Goal: Task Accomplishment & Management: Use online tool/utility

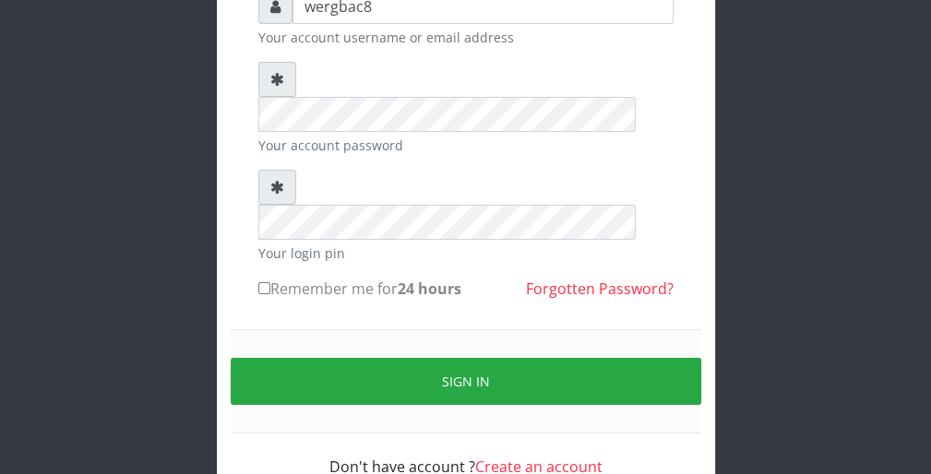
scroll to position [170, 0]
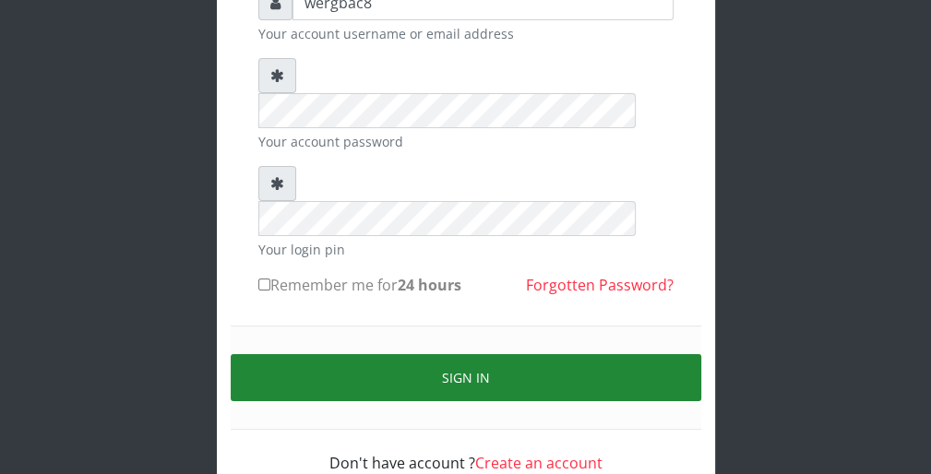
click at [657, 354] on button "Sign in" at bounding box center [466, 377] width 471 height 47
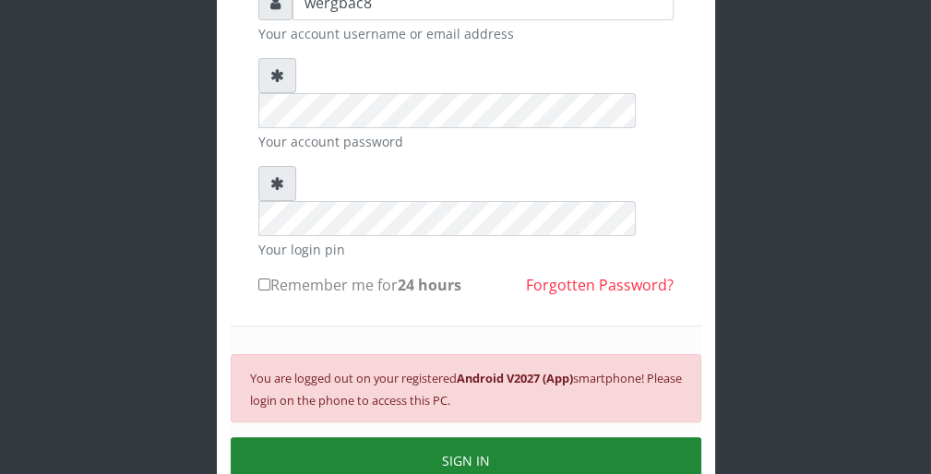
click at [611, 437] on button "SIGN IN" at bounding box center [466, 460] width 471 height 47
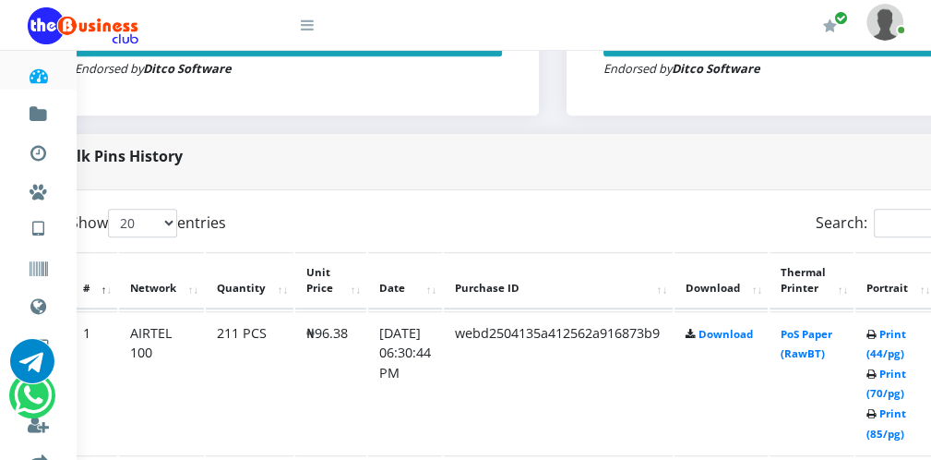
scroll to position [812, 74]
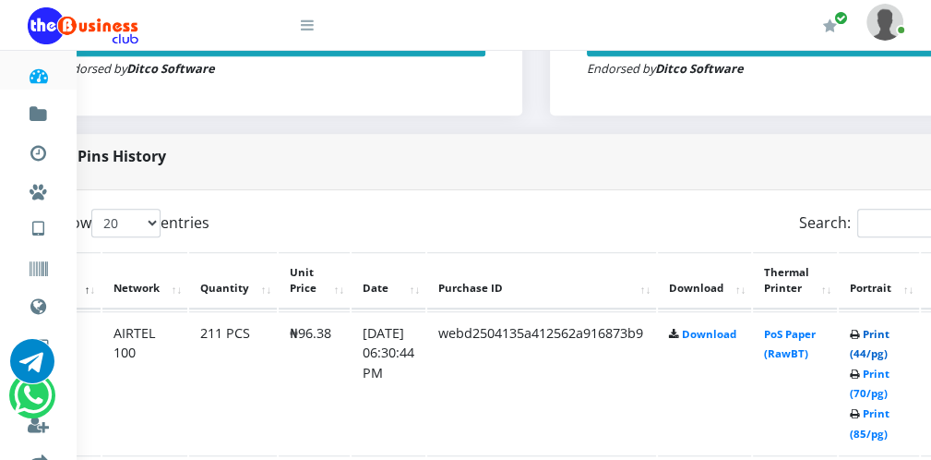
click at [886, 348] on link "Print (44/pg)" at bounding box center [870, 344] width 40 height 34
